Goal: Obtain resource: Download file/media

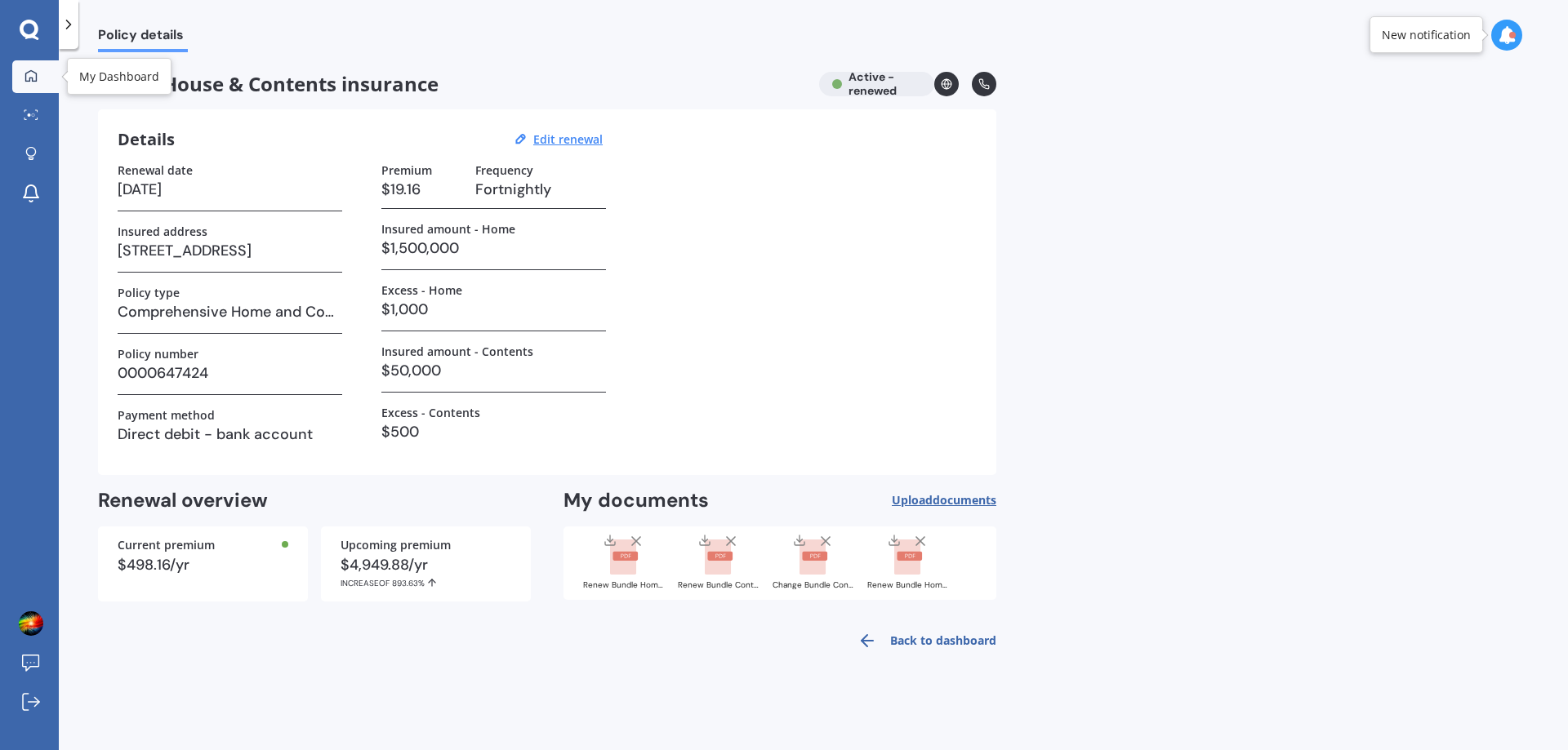
click at [30, 77] on icon at bounding box center [31, 76] width 13 height 13
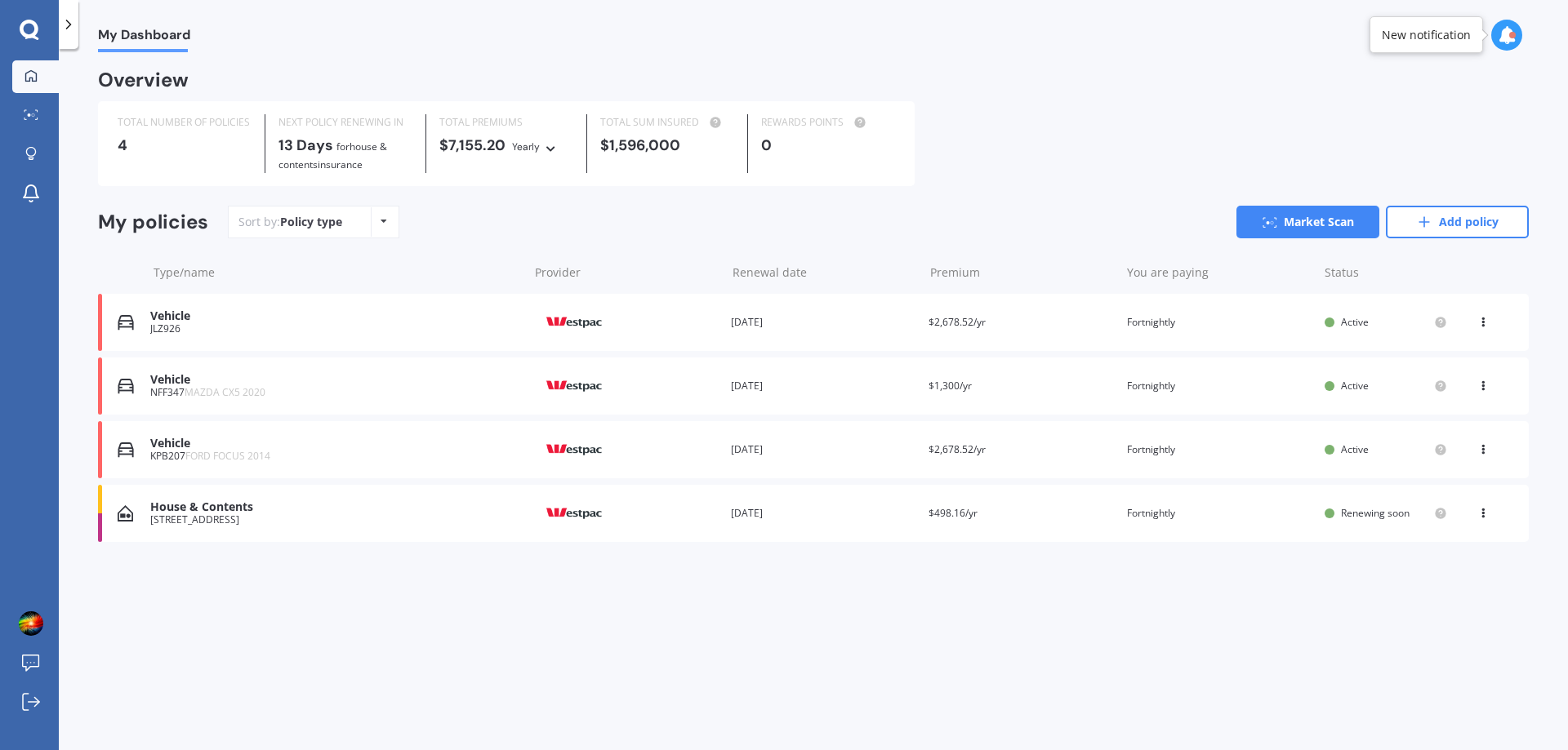
click at [1346, 315] on span "Active" at bounding box center [1354, 322] width 28 height 14
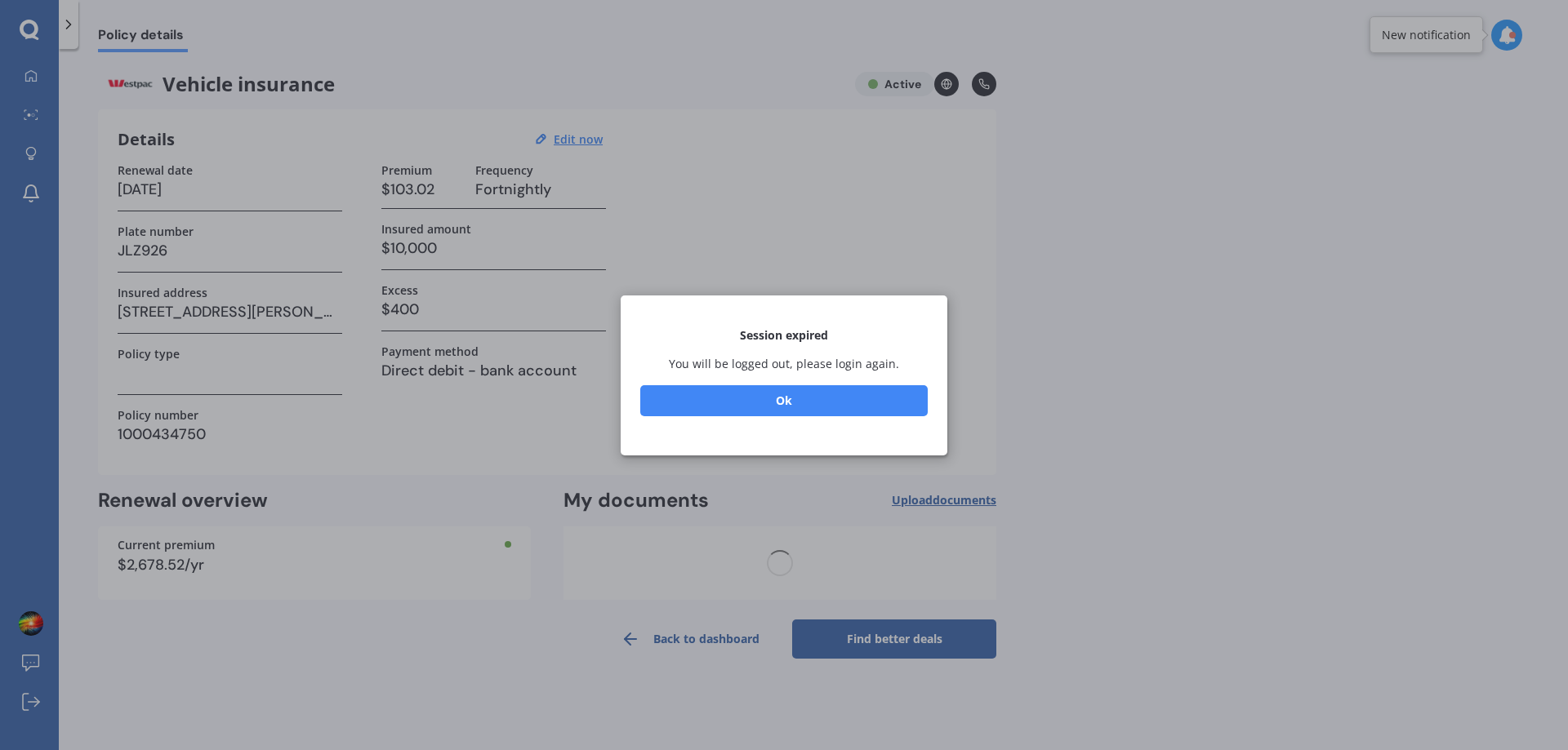
click at [851, 394] on button "Ok" at bounding box center [783, 400] width 287 height 31
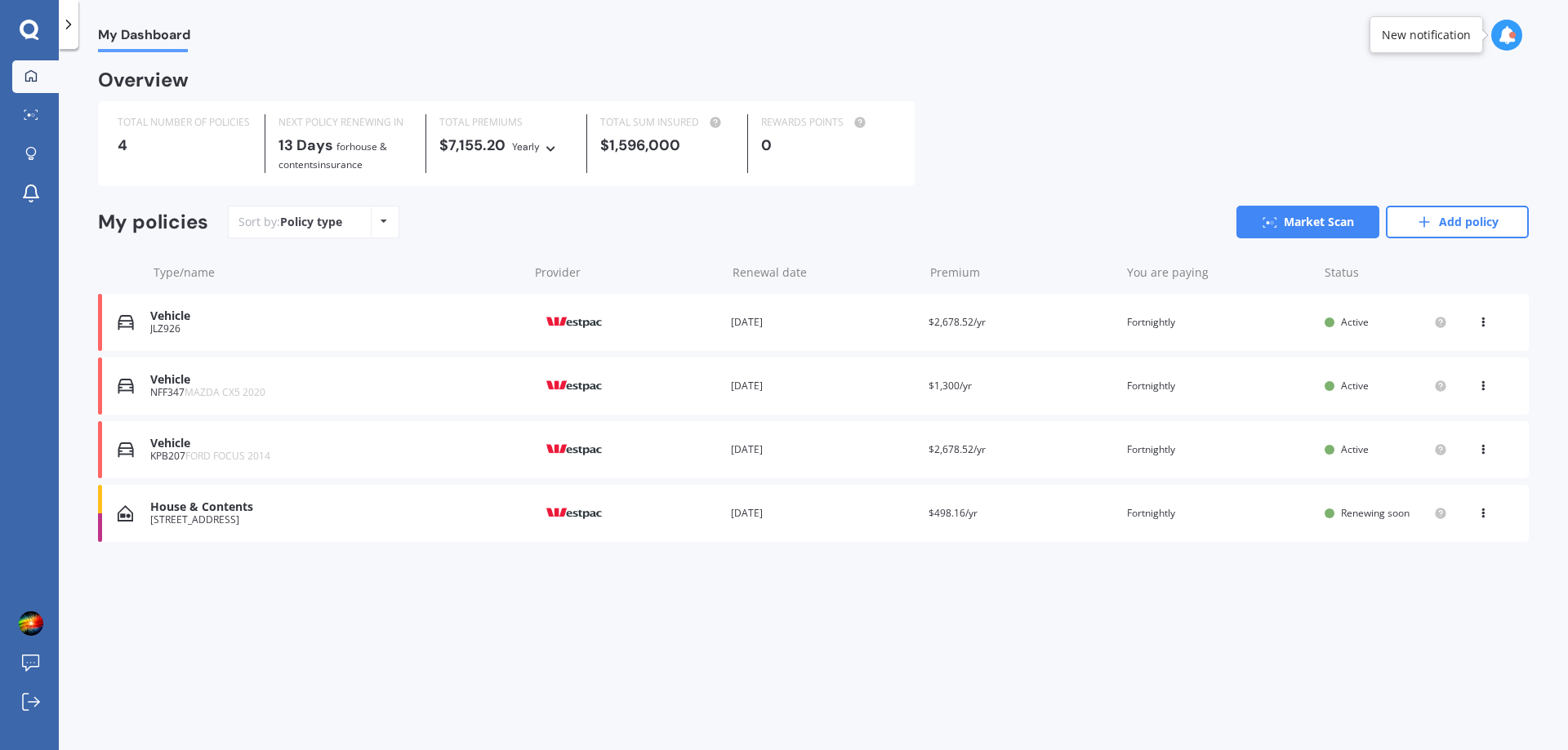
click at [1481, 321] on icon at bounding box center [1483, 319] width 11 height 10
click at [1463, 348] on div "View policy" at bounding box center [1447, 354] width 161 height 33
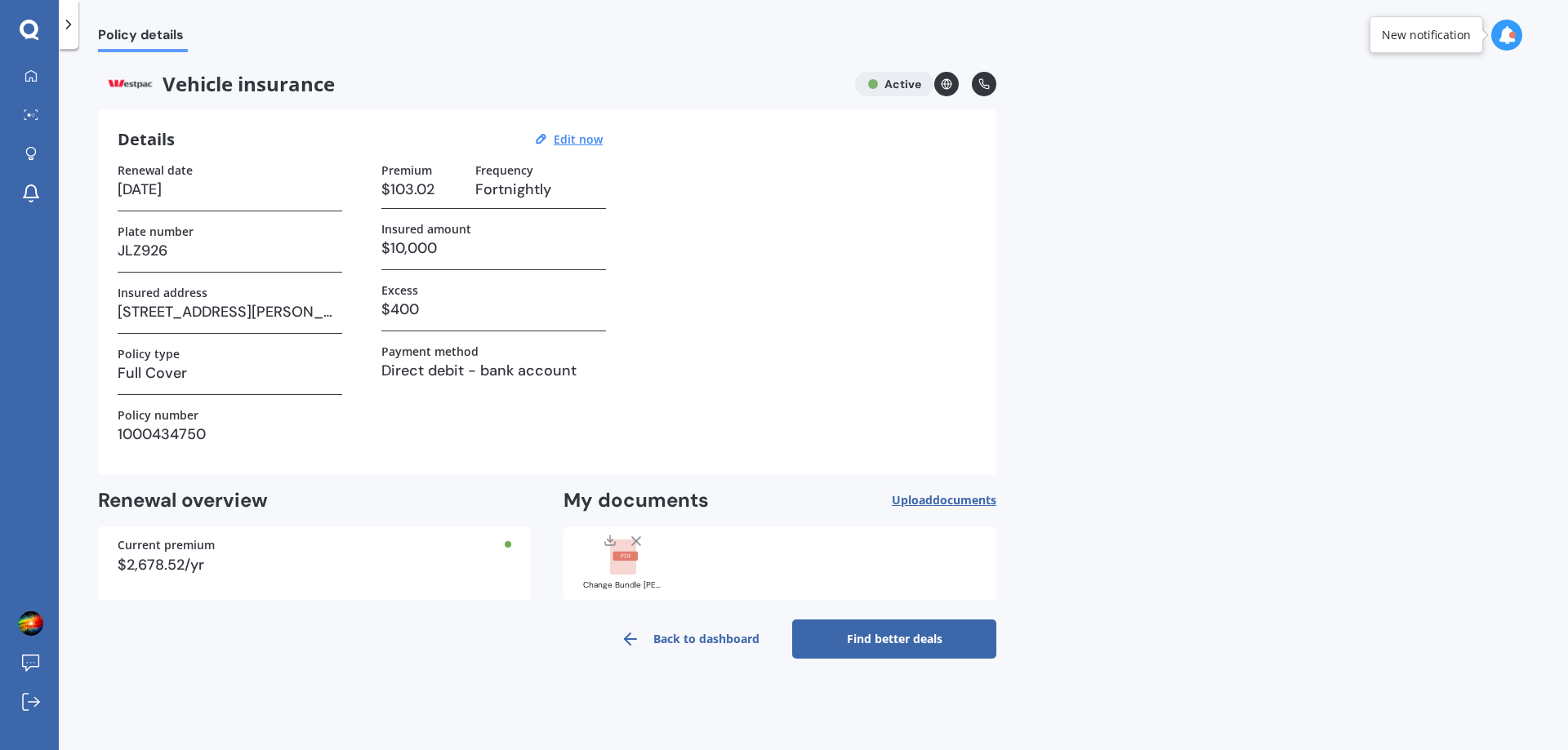
click at [608, 565] on div at bounding box center [624, 554] width 65 height 42
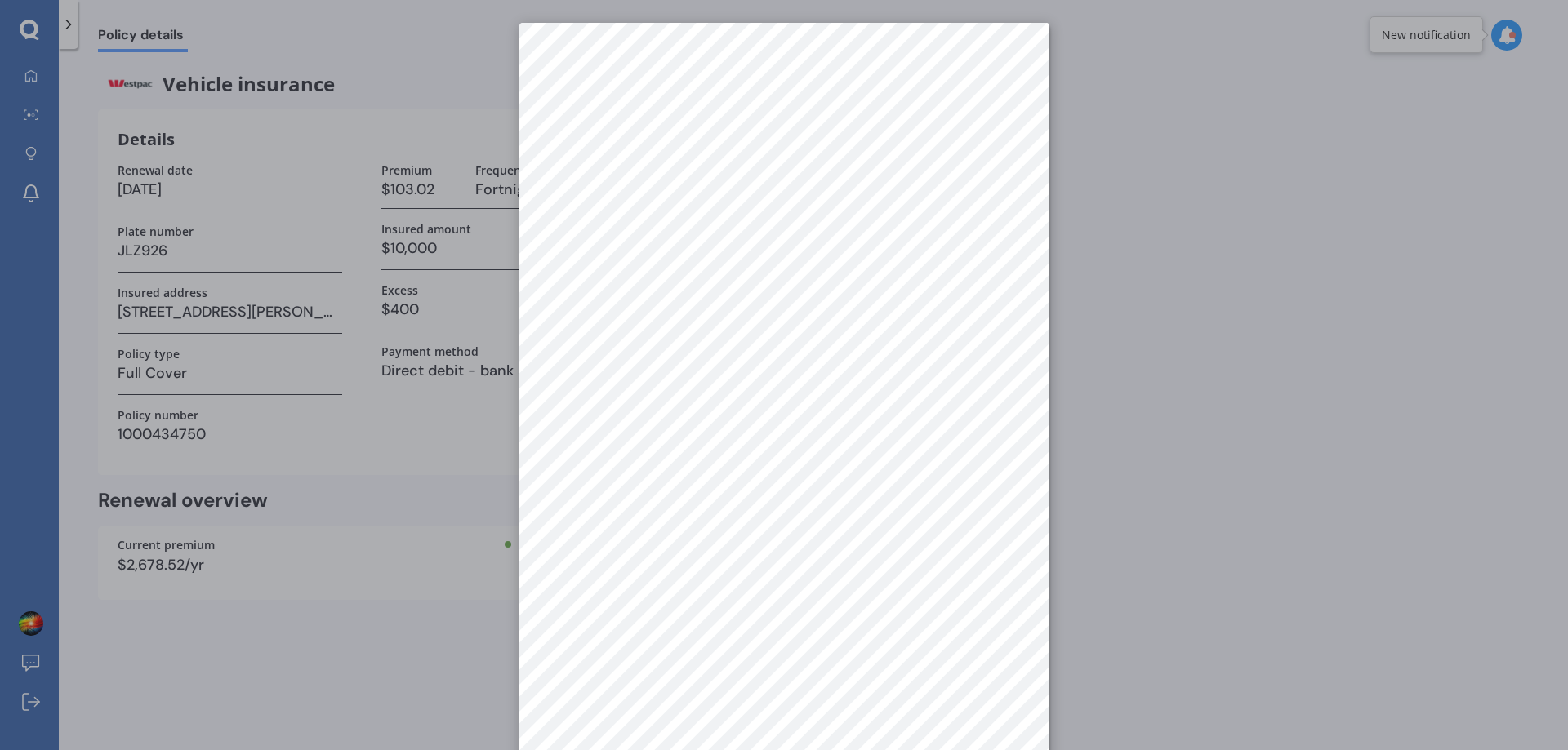
scroll to position [23, 0]
click at [1144, 447] on div at bounding box center [784, 375] width 1568 height 750
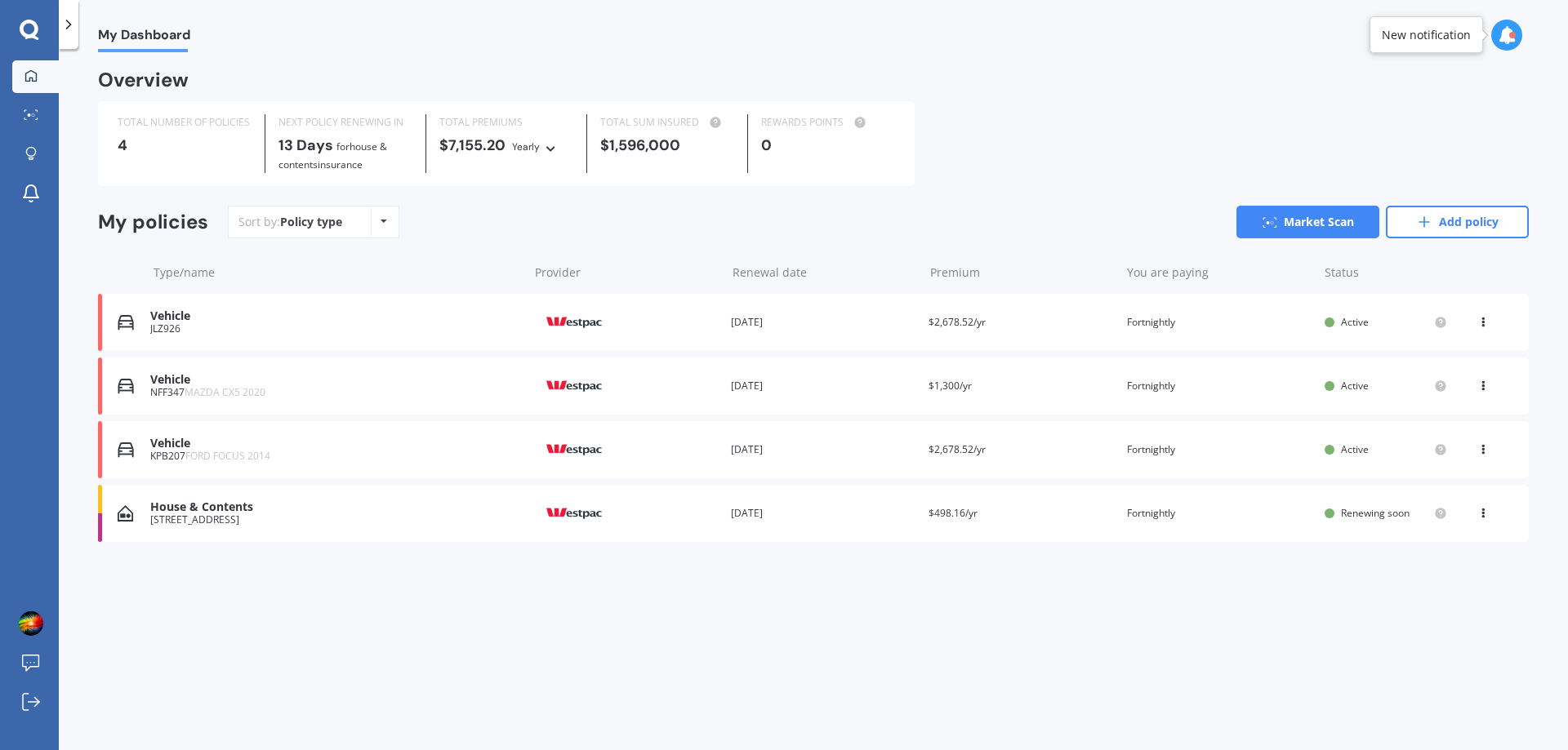
click at [1485, 385] on icon at bounding box center [1483, 382] width 11 height 10
click at [1451, 421] on div "View policy" at bounding box center [1447, 417] width 161 height 33
